Goal: Register for event/course

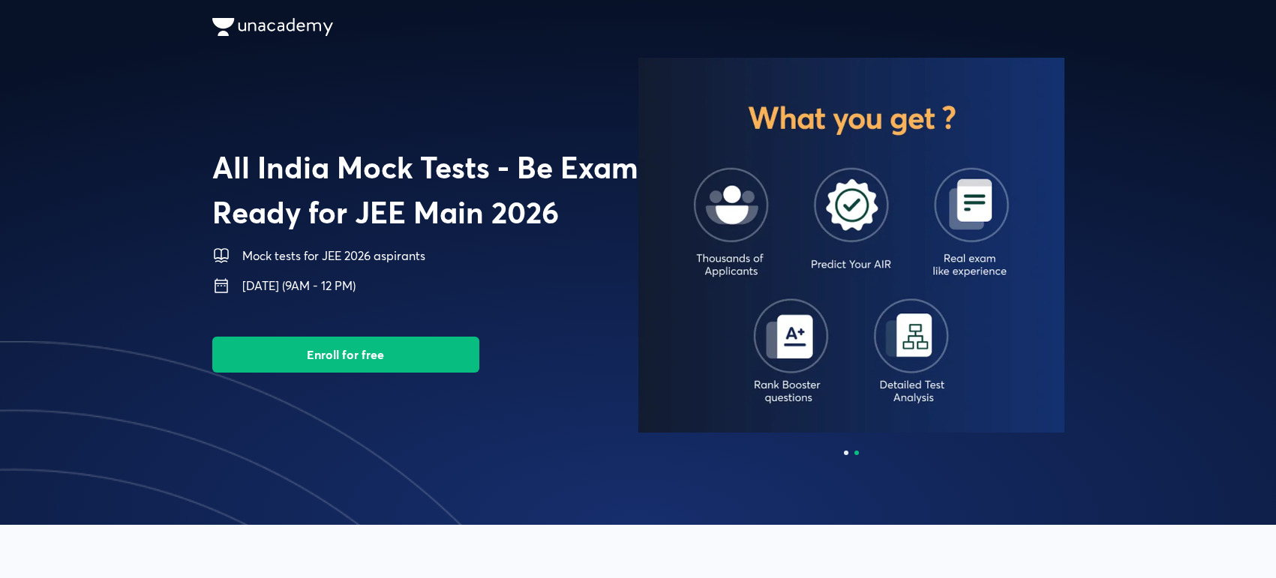
scroll to position [283, 0]
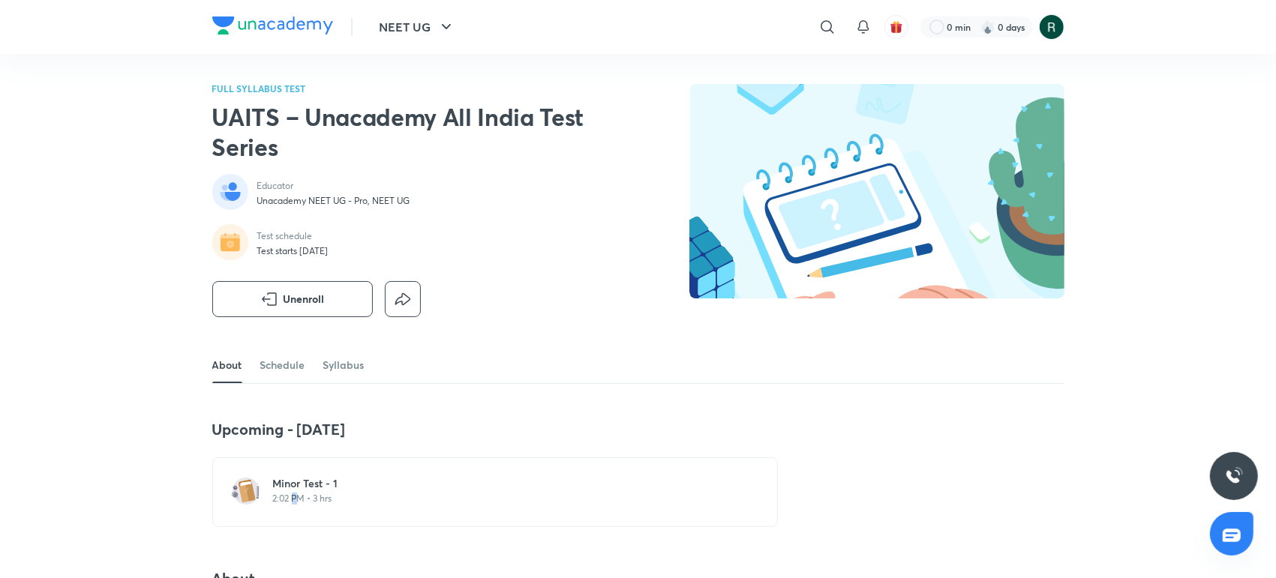
drag, startPoint x: 292, startPoint y: 522, endPoint x: 296, endPoint y: 505, distance: 16.9
click at [296, 505] on div "Minor Test - 1 2:02 PM • 3 hrs" at bounding box center [494, 492] width 565 height 70
click at [296, 505] on div "Minor Test - 1 2:02 PM • 3 hrs" at bounding box center [504, 492] width 462 height 32
